Goal: Information Seeking & Learning: Find specific fact

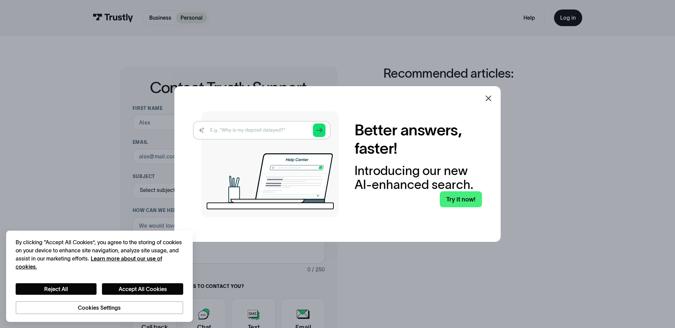
click at [492, 101] on icon at bounding box center [488, 98] width 8 height 8
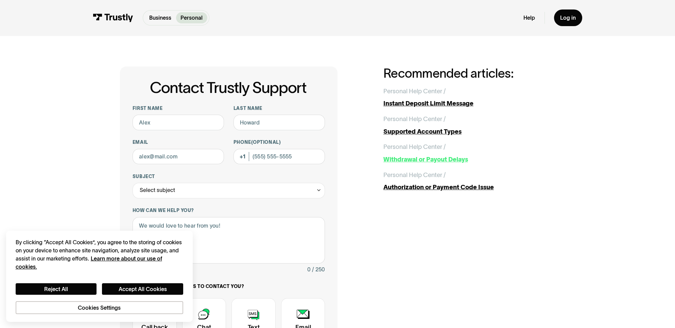
click at [437, 159] on div "Withdrawal or Payout Delays" at bounding box center [469, 159] width 172 height 9
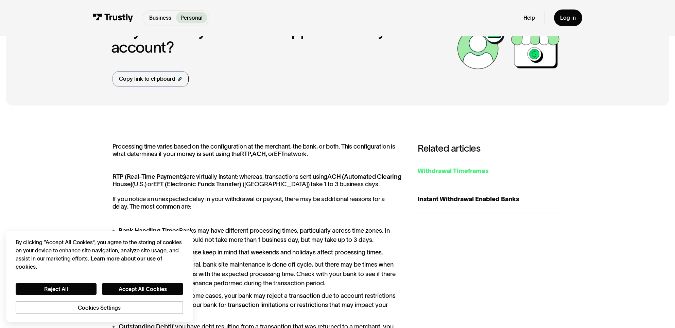
scroll to position [102, 0]
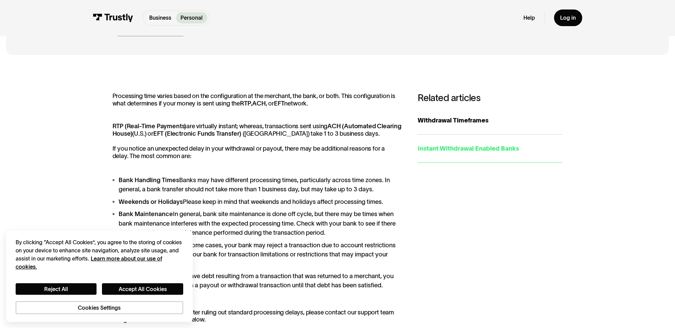
click at [482, 153] on div "Instant Withdrawal Enabled Banks" at bounding box center [489, 148] width 145 height 9
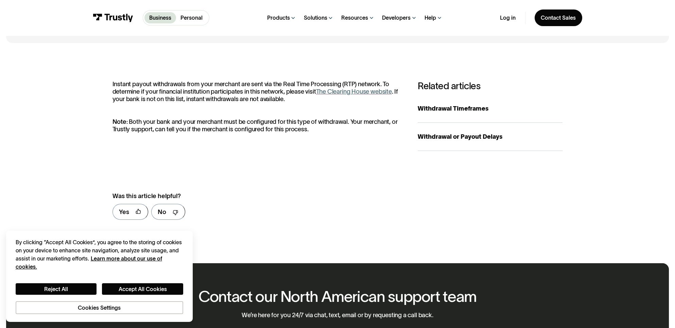
scroll to position [109, 0]
